Goal: Information Seeking & Learning: Learn about a topic

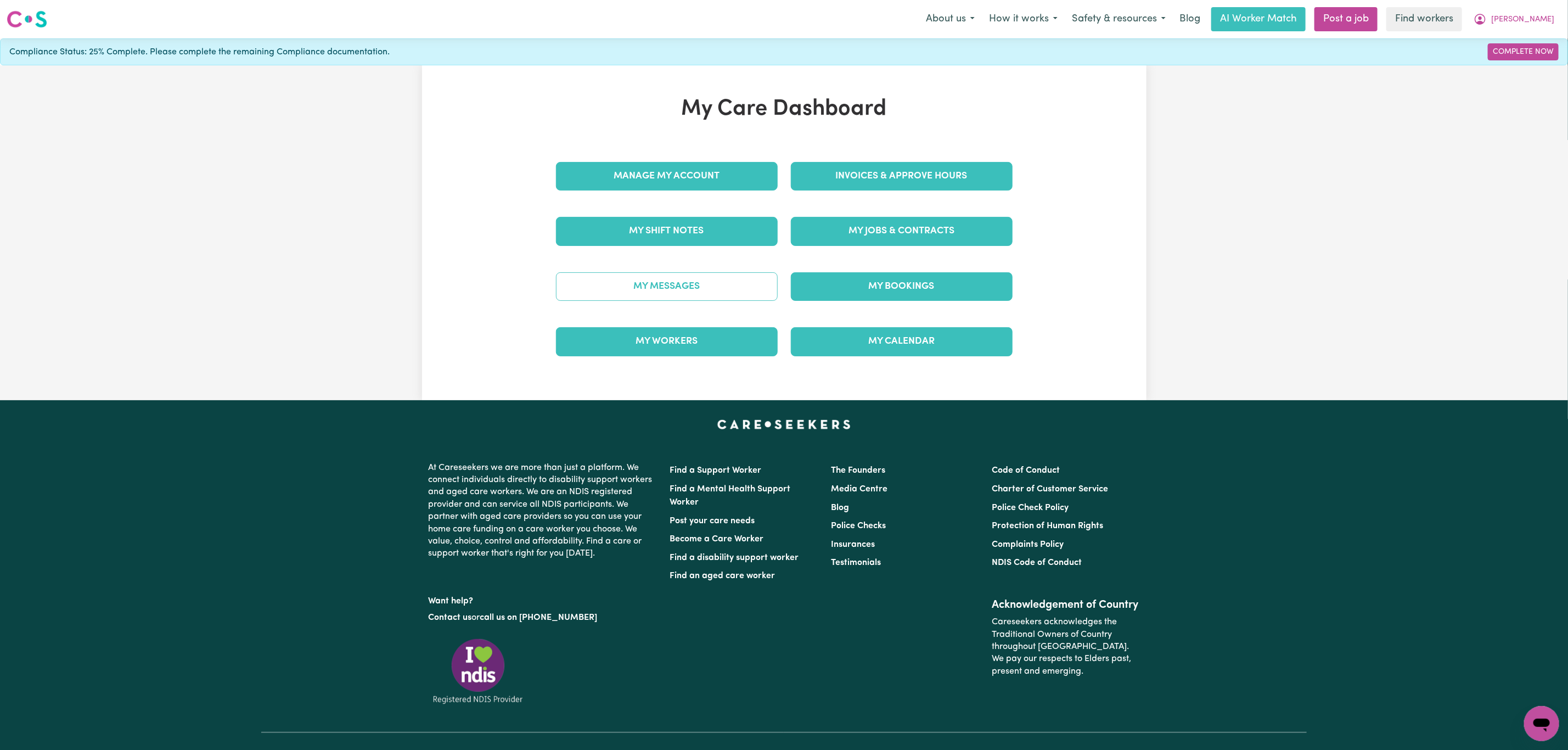
click at [642, 294] on link "My Messages" at bounding box center [667, 287] width 222 height 29
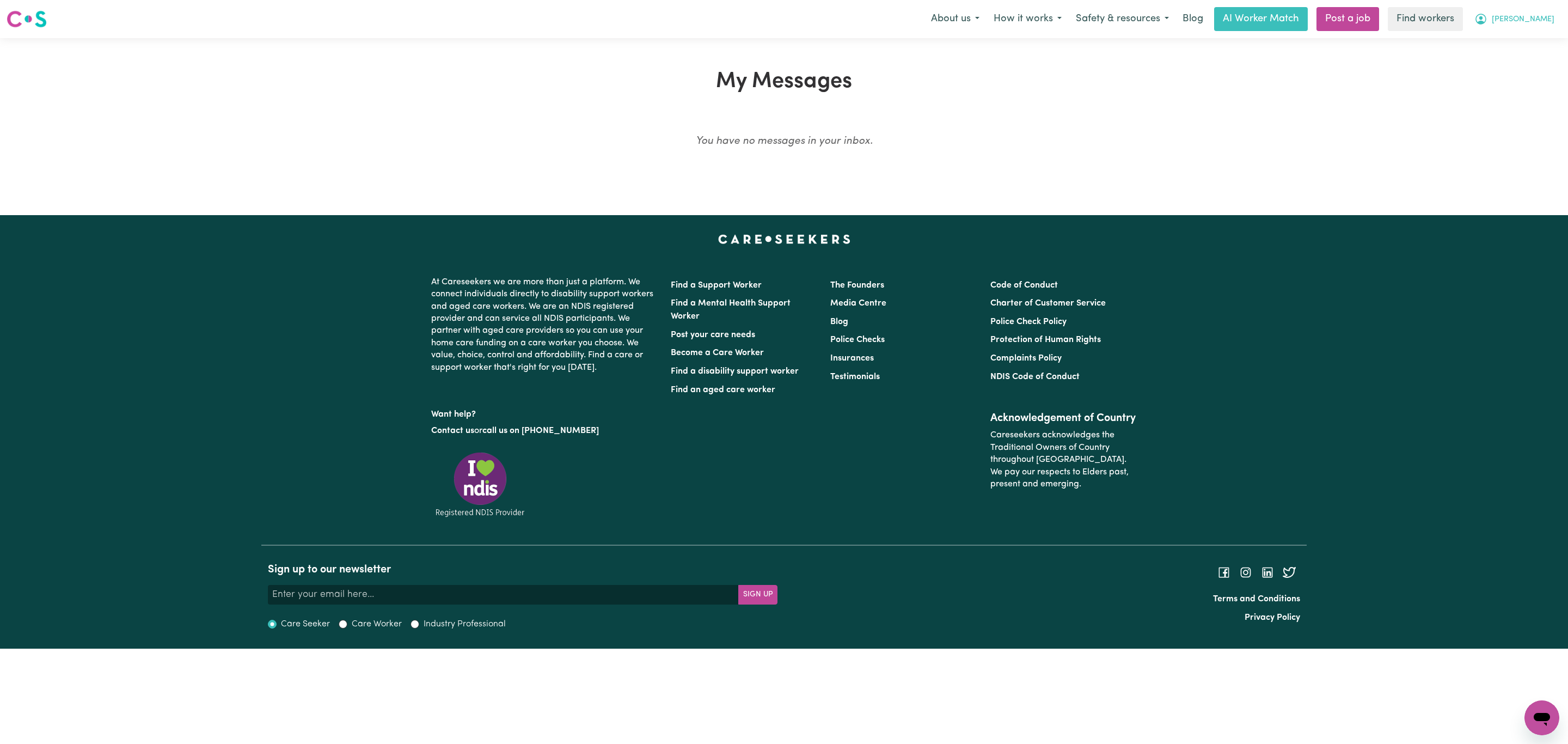
click at [1529, 15] on span "[PERSON_NAME]" at bounding box center [1522, 20] width 62 height 12
click at [1518, 36] on link "My Dashboard" at bounding box center [1518, 43] width 86 height 21
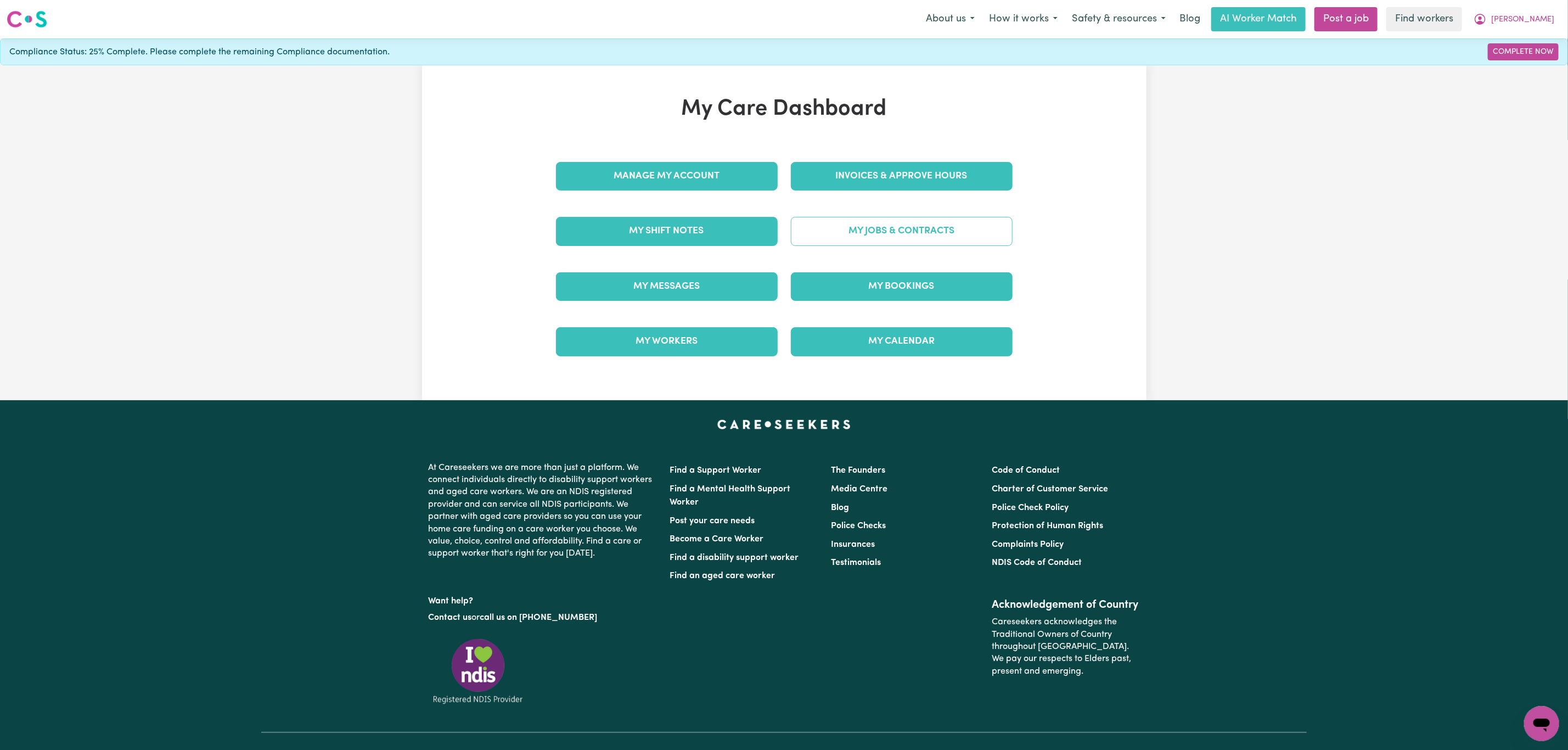
click at [829, 232] on link "My Jobs & Contracts" at bounding box center [901, 231] width 222 height 29
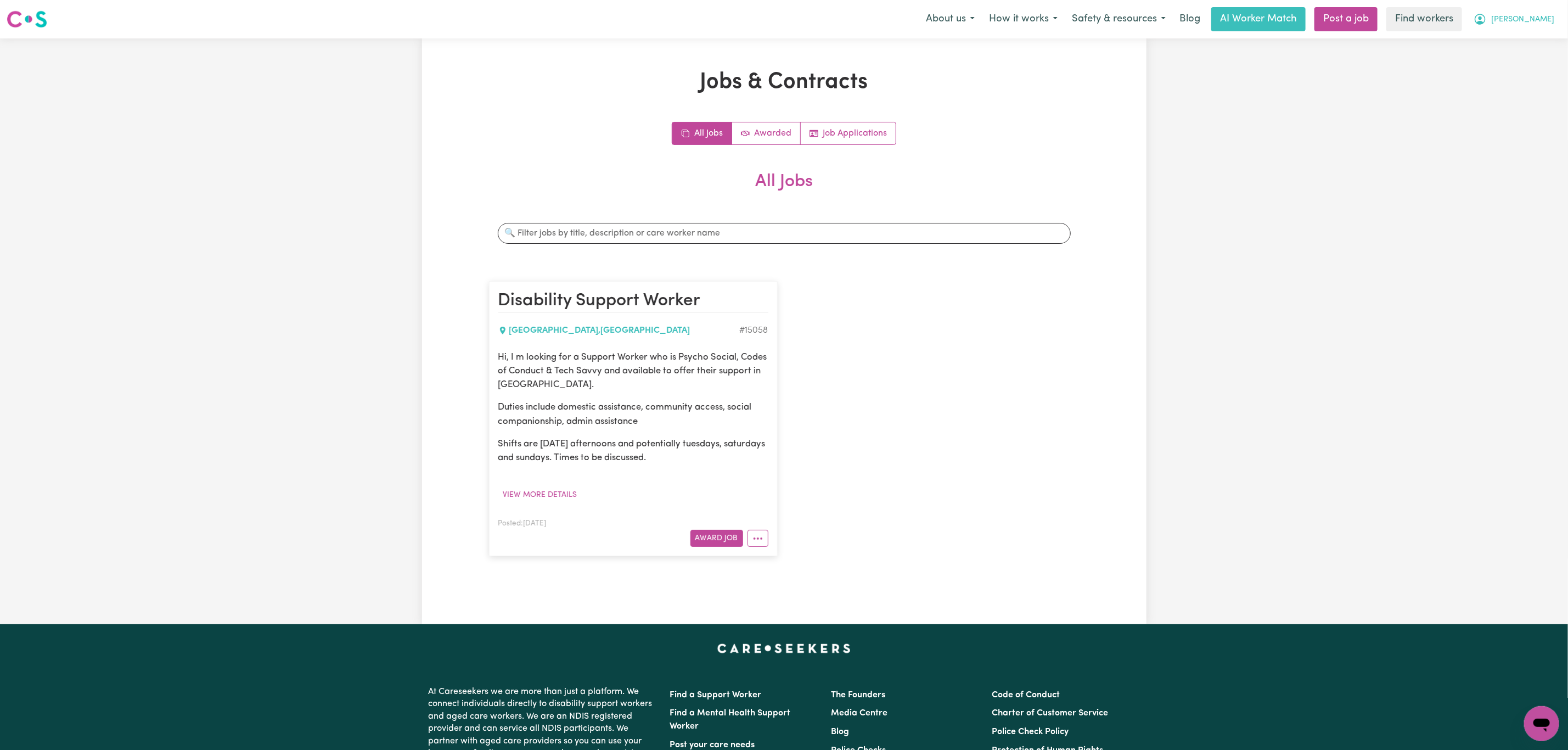
click at [1500, 20] on span "[PERSON_NAME]" at bounding box center [1523, 20] width 63 height 12
click at [1497, 37] on link "My Dashboard" at bounding box center [1517, 43] width 87 height 21
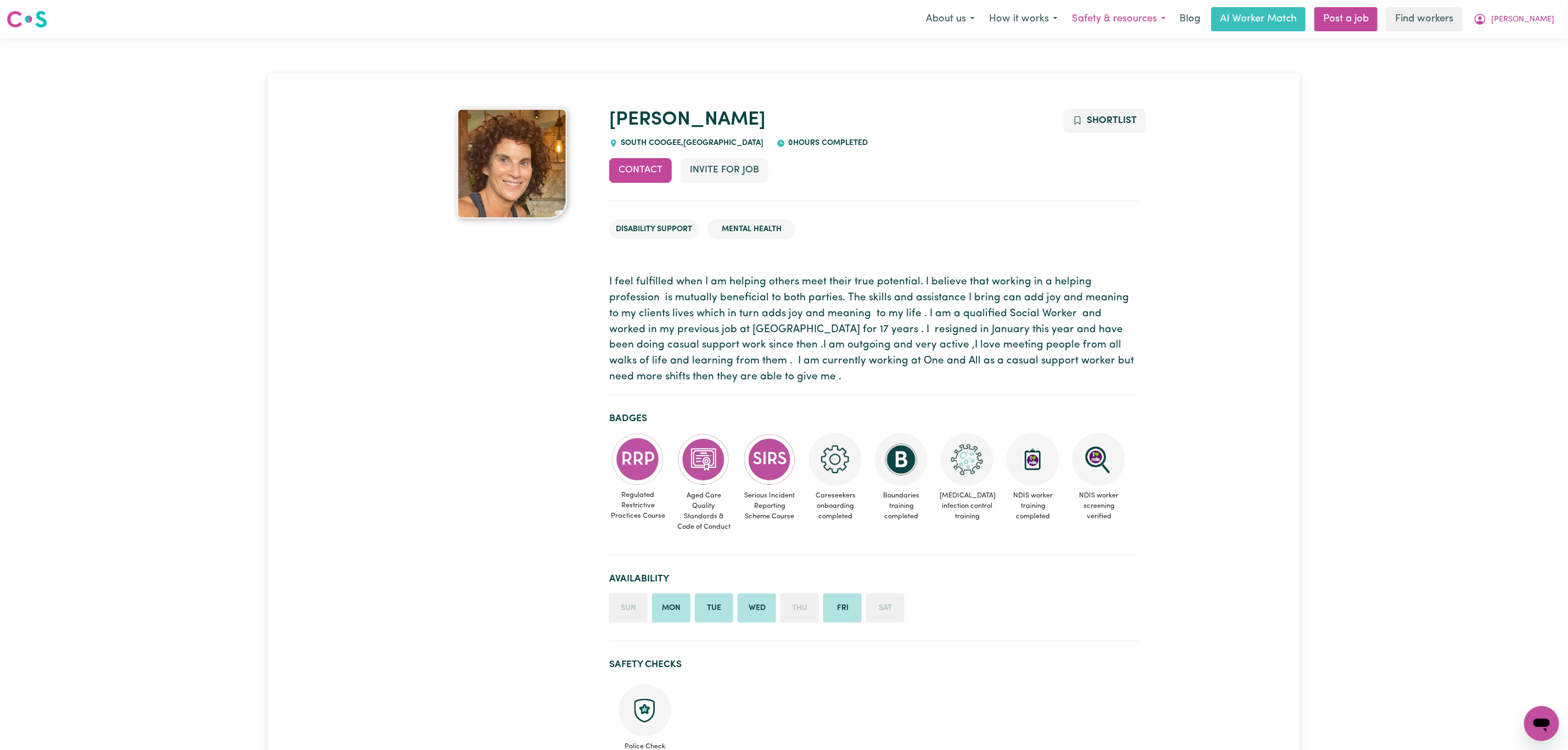
click at [1097, 21] on button "Safety & resources" at bounding box center [1118, 19] width 108 height 23
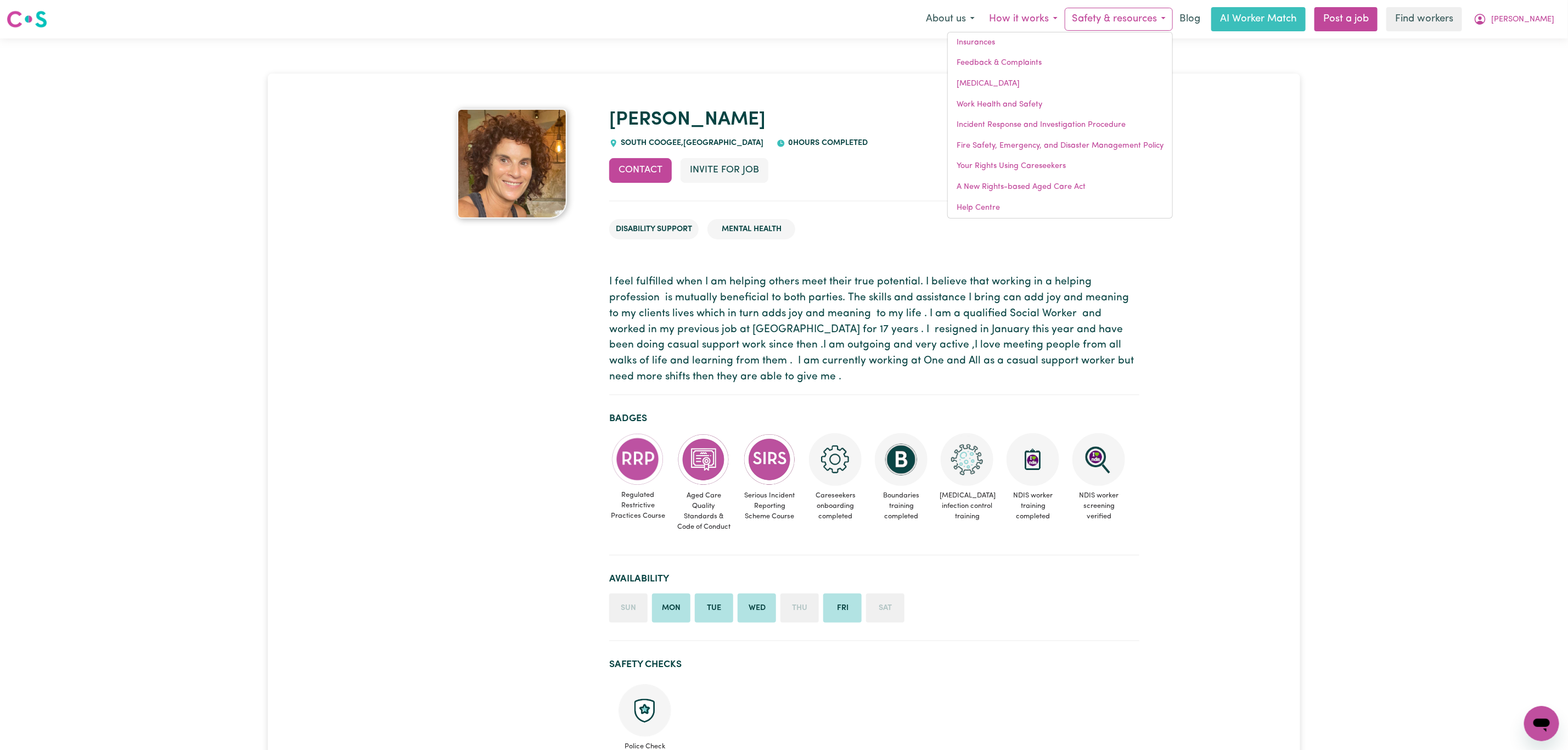
click at [1033, 15] on button "How it works" at bounding box center [1024, 19] width 83 height 23
click at [936, 20] on button "About us" at bounding box center [950, 19] width 63 height 23
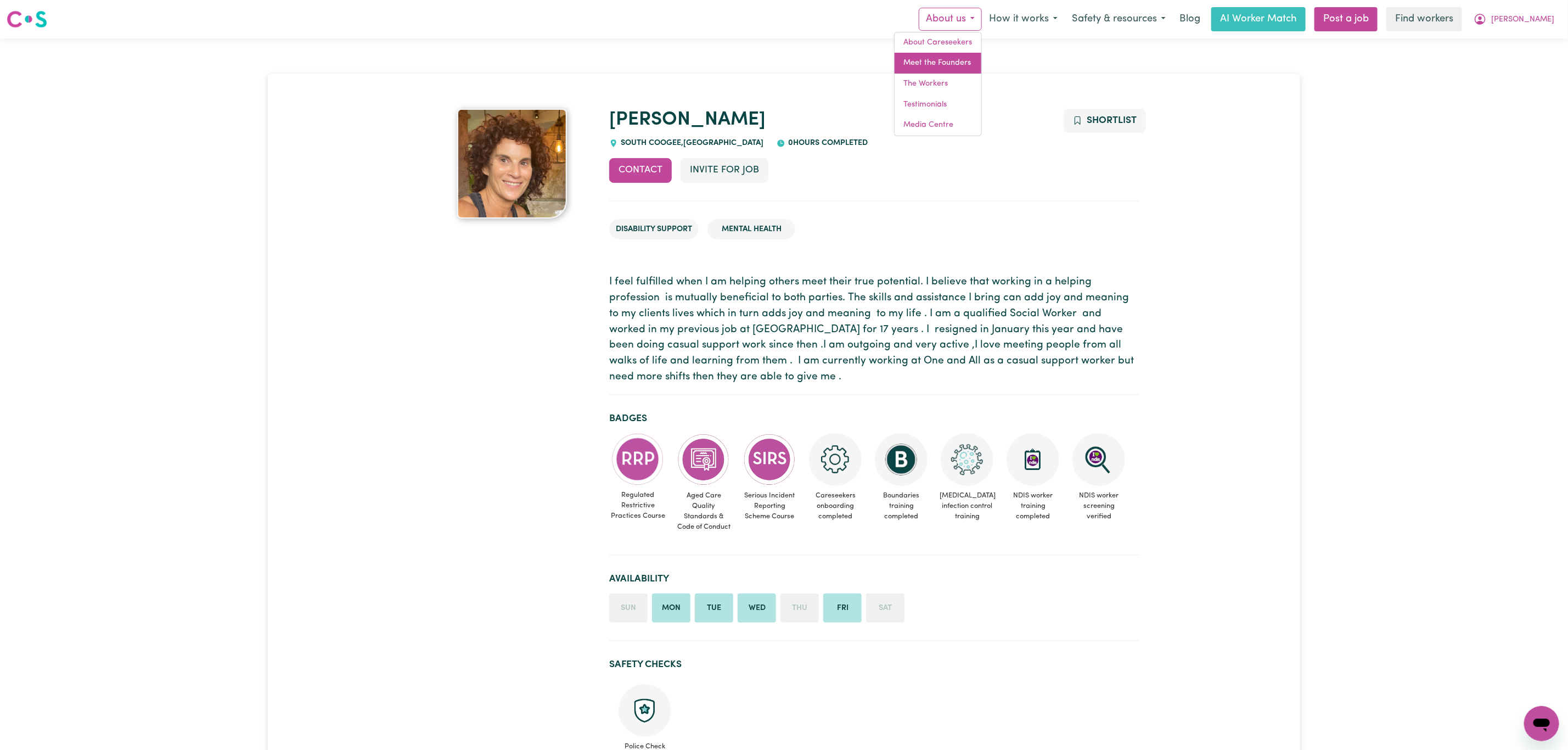
click at [941, 63] on link "Meet the Founders" at bounding box center [938, 64] width 87 height 21
click at [1059, 23] on button "How it works" at bounding box center [1024, 19] width 83 height 23
click at [1041, 39] on link "Support Workers" at bounding box center [1014, 43] width 100 height 21
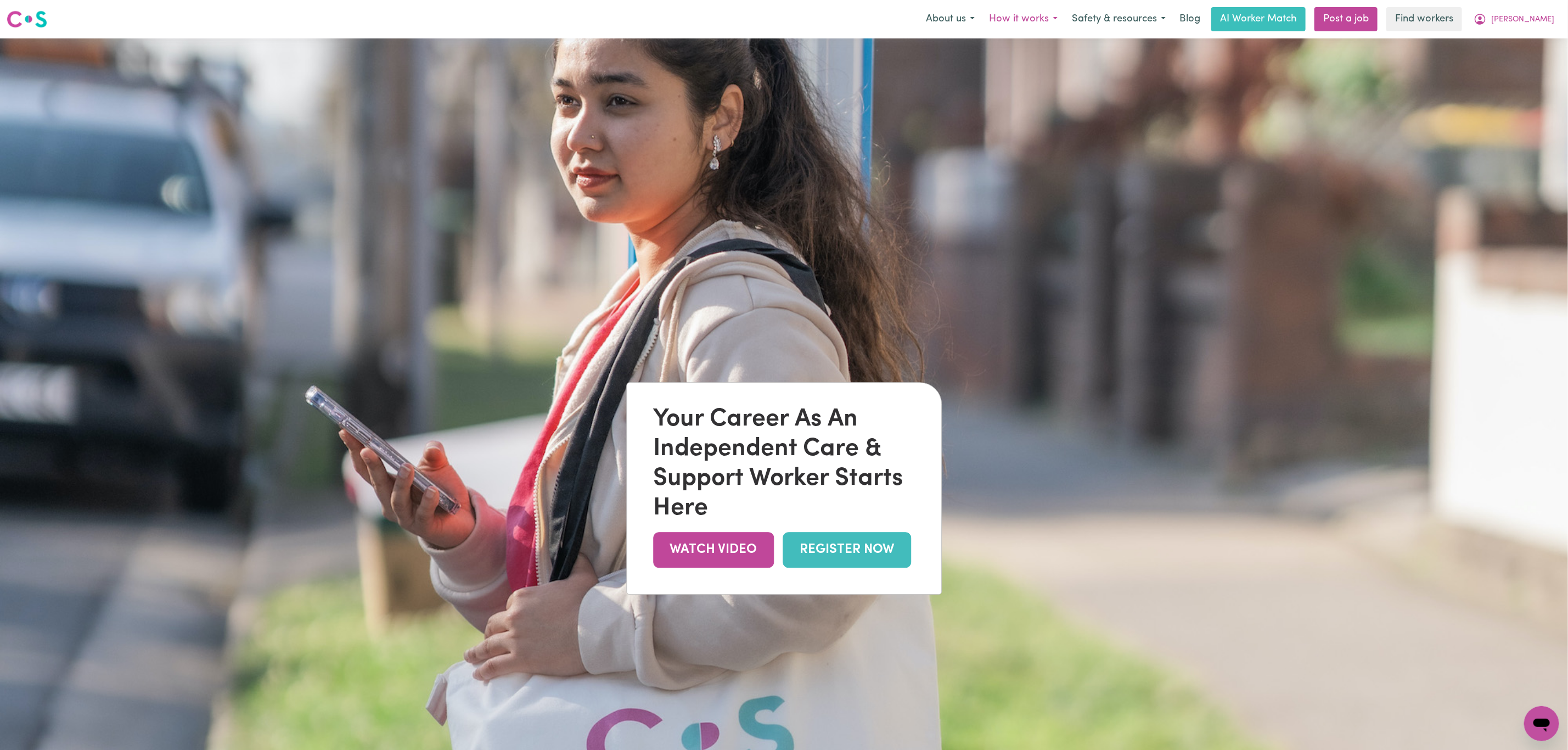
click at [1032, 12] on button "How it works" at bounding box center [1024, 19] width 83 height 23
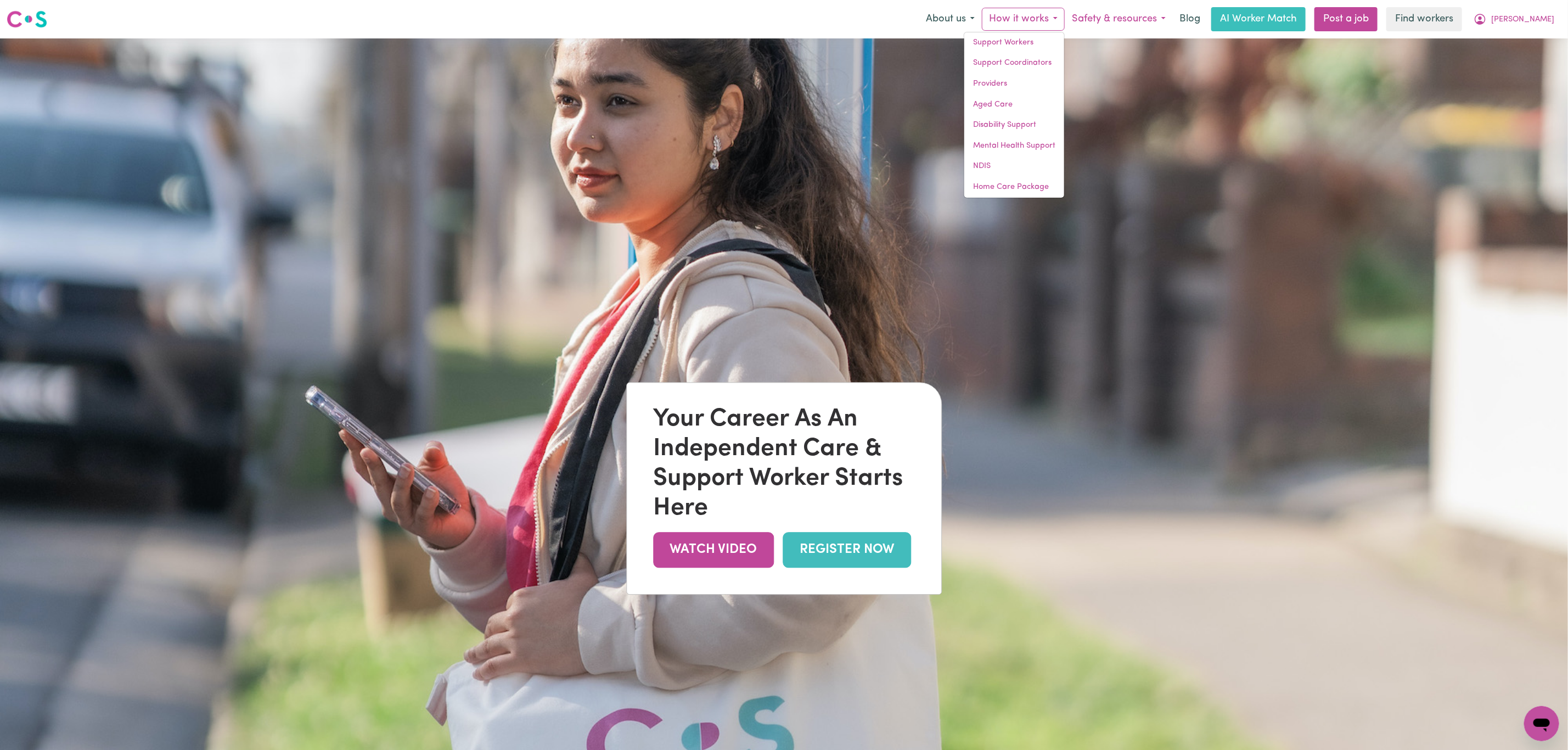
click at [1113, 15] on button "Safety & resources" at bounding box center [1118, 19] width 108 height 23
